Goal: Task Accomplishment & Management: Manage account settings

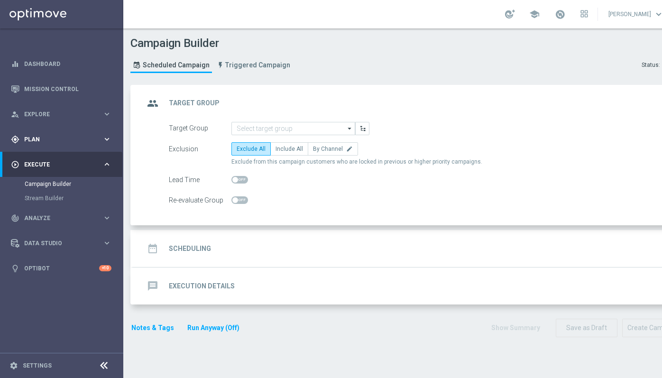
click at [61, 139] on span "Plan" at bounding box center [63, 140] width 78 height 6
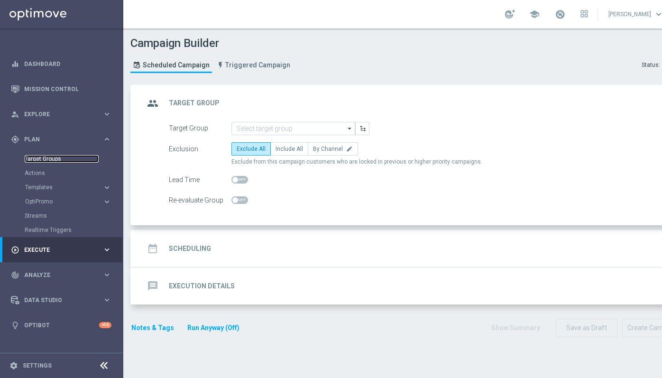
click at [44, 158] on link "Target Groups" at bounding box center [62, 159] width 74 height 8
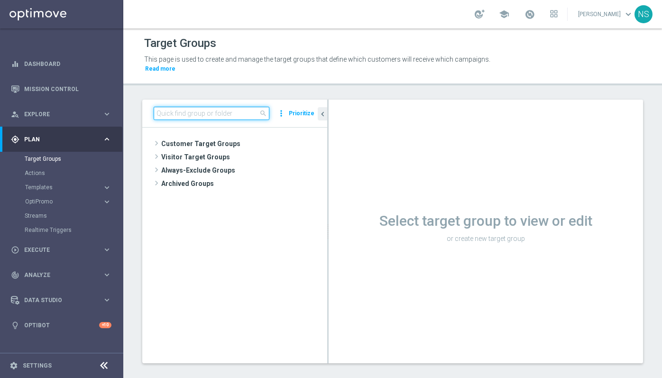
click at [194, 107] on input at bounding box center [212, 113] width 116 height 13
paste input "DEALL_GAMES_ACTIVE"
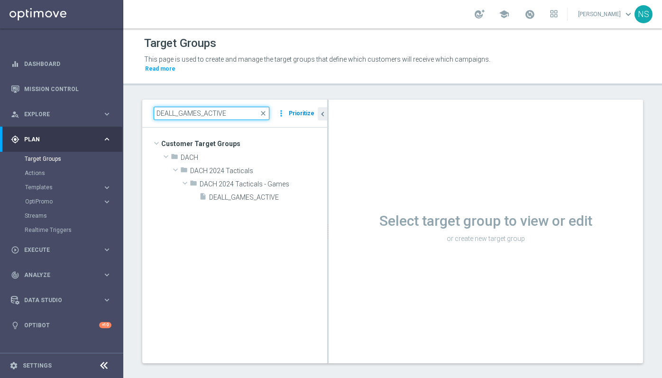
type input "DEALL_GAMES_ACTIVE"
click at [298, 113] on button "Prioritize" at bounding box center [302, 113] width 28 height 13
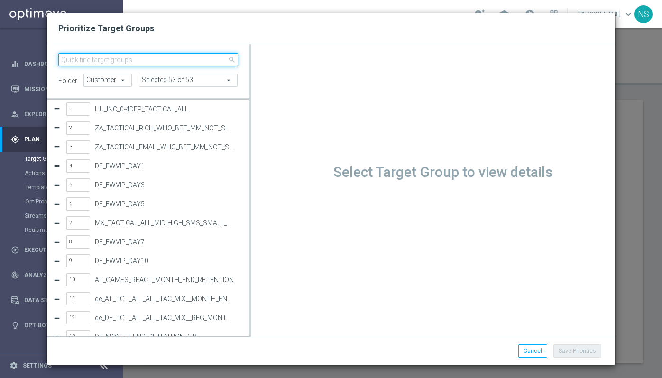
click at [141, 62] on input "search" at bounding box center [148, 59] width 180 height 13
paste input "DEALL_GAMES_ACTIVE"
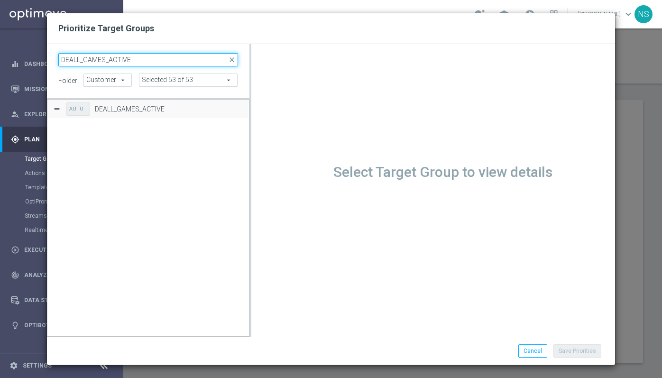
type input "DEALL_GAMES_ACTIVE"
click at [63, 109] on div "AUTO DEALL_GAMES_ACTIVE" at bounding box center [148, 109] width 190 height 18
click at [56, 108] on div "Press SPACE to select this row." at bounding box center [57, 109] width 8 height 8
drag, startPoint x: 123, startPoint y: 114, endPoint x: 229, endPoint y: 109, distance: 106.4
click at [122, 114] on div "AUTO DEALL_GAMES_ACTIVE" at bounding box center [154, 109] width 177 height 18
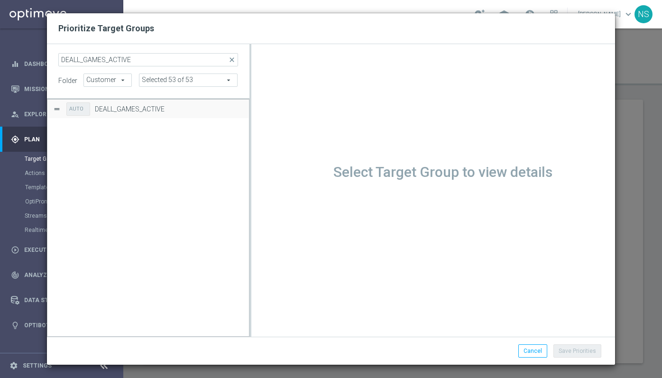
click at [0, 0] on button "Press SPACE to select this row." at bounding box center [0, 0] width 0 height 0
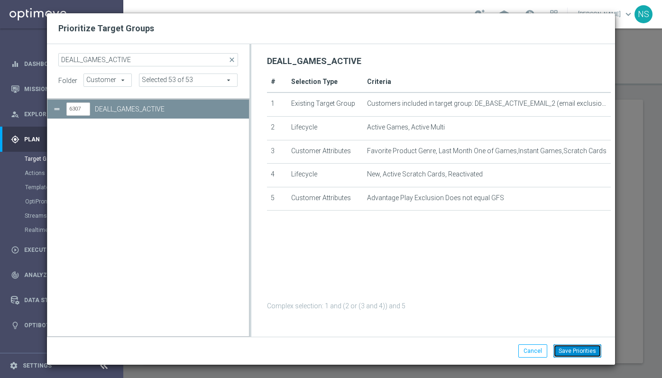
click at [582, 350] on button "Save Priorities" at bounding box center [578, 350] width 48 height 13
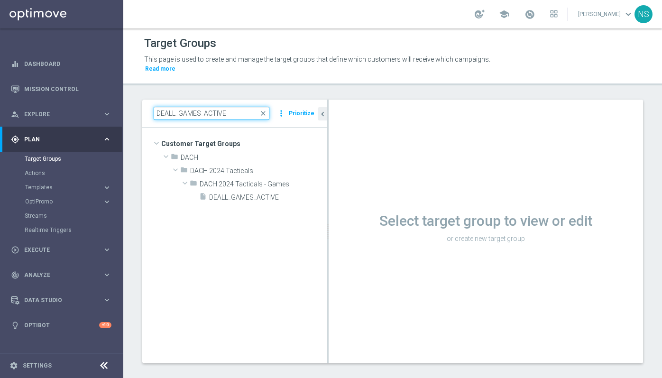
click at [209, 115] on input "DEALL_GAMES_ACTIVE" at bounding box center [212, 113] width 116 height 13
paste input "AT"
type input "AT_GAMES_ACTIVE"
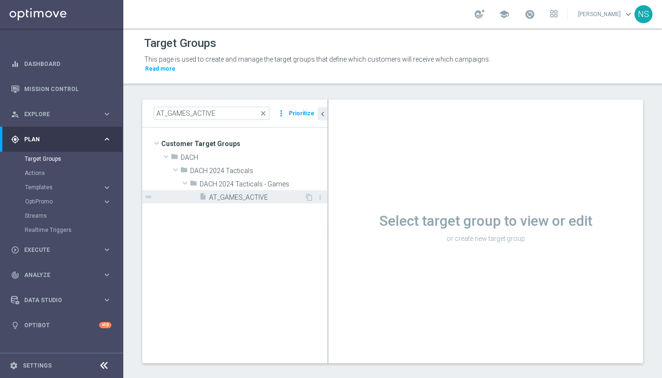
click at [230, 199] on span "AT_GAMES_ACTIVE" at bounding box center [256, 198] width 95 height 8
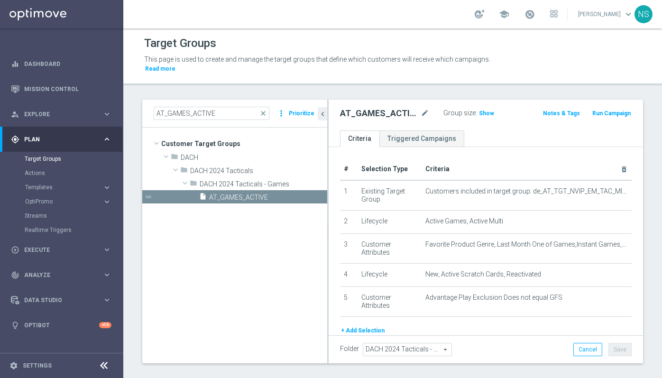
click at [306, 110] on button "Prioritize" at bounding box center [302, 113] width 28 height 13
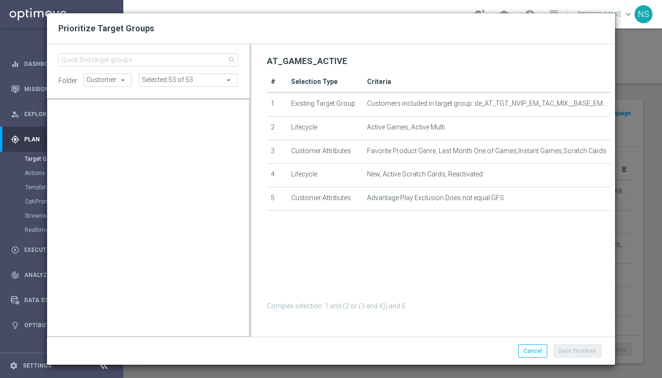
scroll to position [113235, 0]
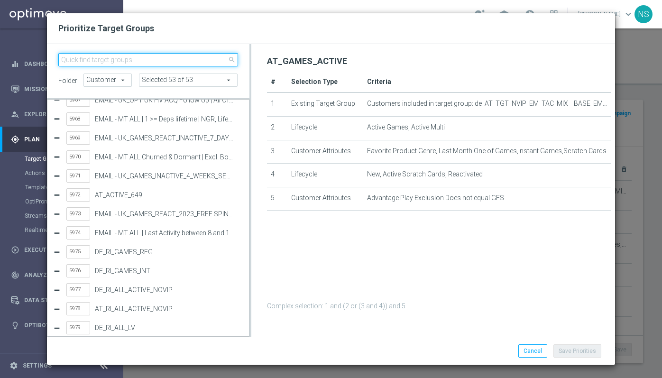
click at [158, 63] on input "search" at bounding box center [148, 59] width 180 height 13
paste input "DEALL_GAMES_ACTIVE"
type input "DEALL_GAMES_ACTIVE"
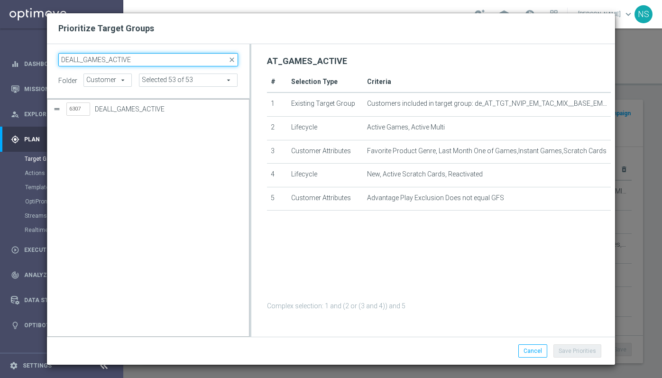
scroll to position [0, 0]
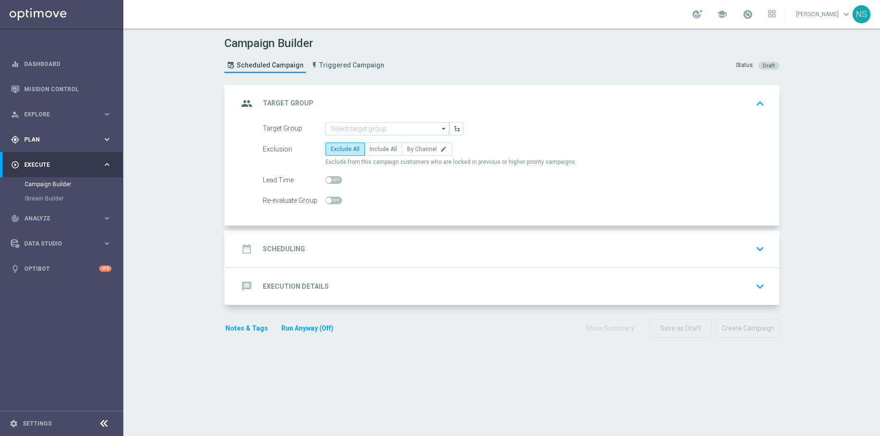
click at [65, 141] on span "Plan" at bounding box center [63, 140] width 78 height 6
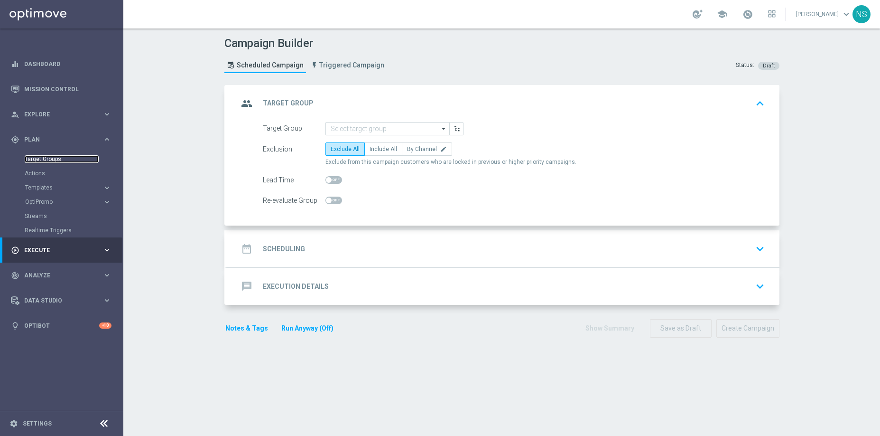
click at [59, 161] on link "Target Groups" at bounding box center [62, 159] width 74 height 8
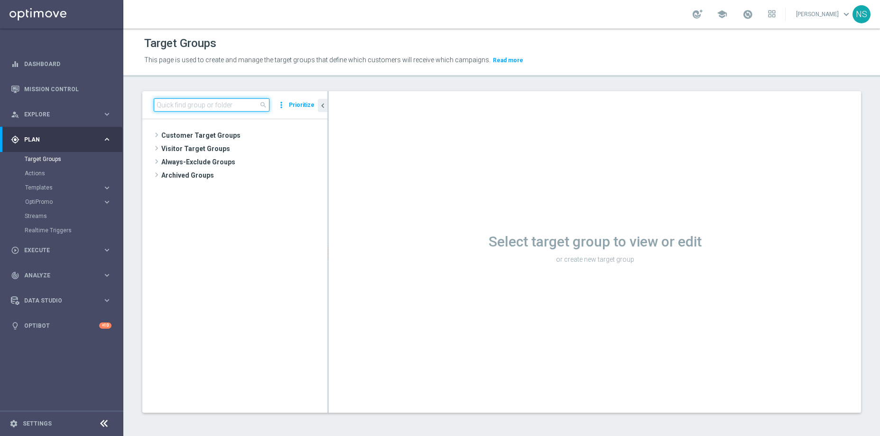
click at [191, 108] on input at bounding box center [212, 104] width 116 height 13
click at [291, 106] on button "Prioritize" at bounding box center [302, 105] width 28 height 13
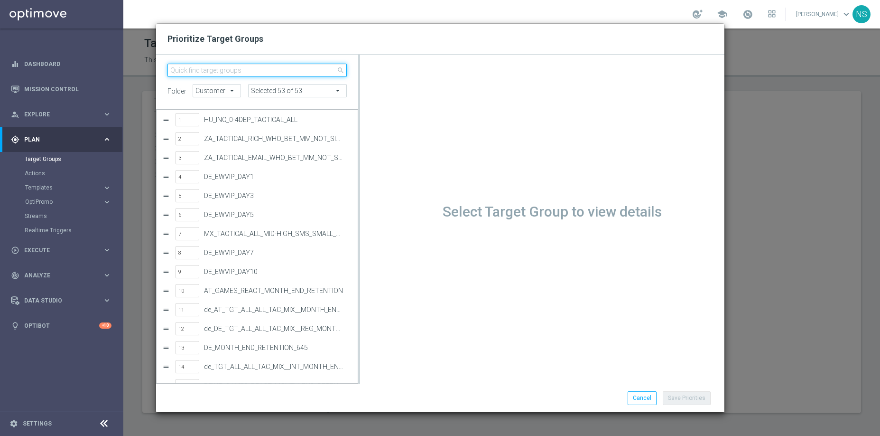
click at [227, 67] on input "search" at bounding box center [257, 70] width 180 height 13
paste input "DEALL_GAMES_ACTIVE"
type input "DEALL_GAMES_ACTIVE"
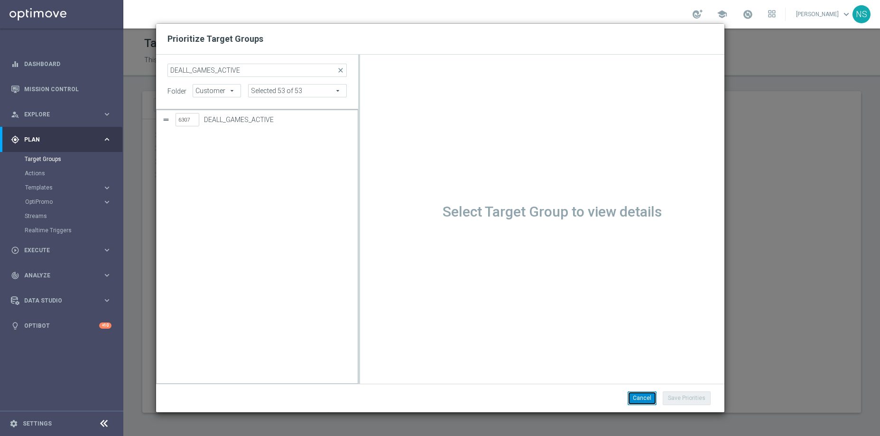
drag, startPoint x: 641, startPoint y: 392, endPoint x: 472, endPoint y: 148, distance: 297.7
click at [641, 392] on button "Cancel" at bounding box center [642, 397] width 29 height 13
